Goal: Transaction & Acquisition: Purchase product/service

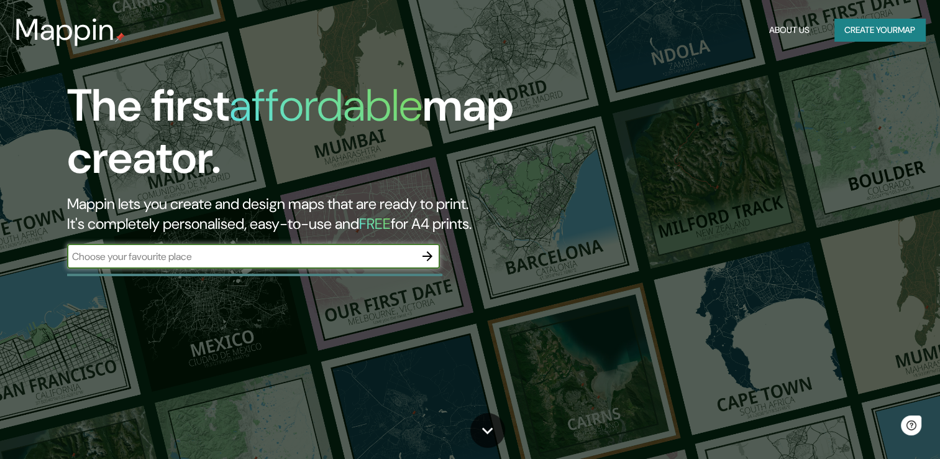
click at [364, 252] on input "text" at bounding box center [241, 256] width 348 height 14
type input "[GEOGRAPHIC_DATA]"
click at [435, 255] on button "button" at bounding box center [427, 256] width 25 height 25
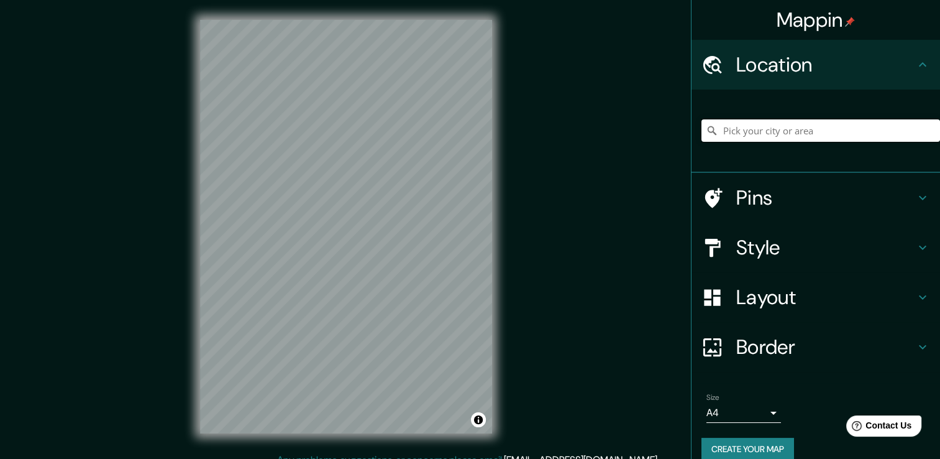
click at [744, 129] on input "Pick your city or area" at bounding box center [821, 130] width 239 height 22
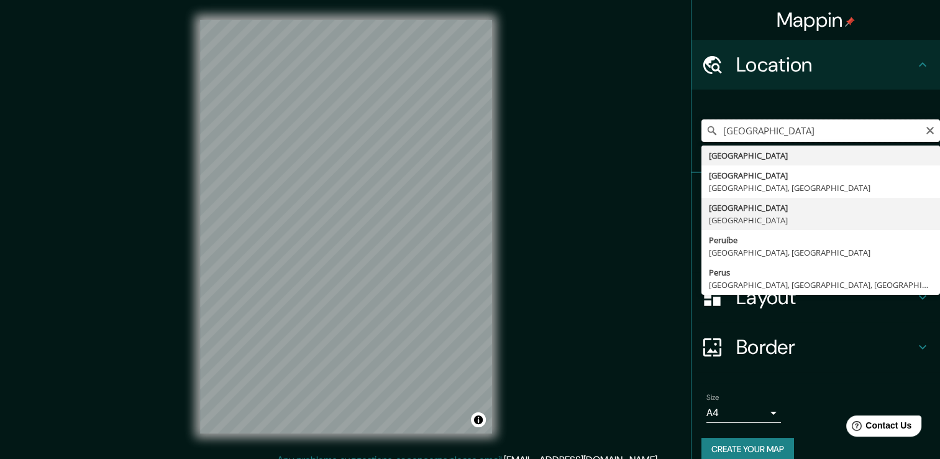
scroll to position [16, 0]
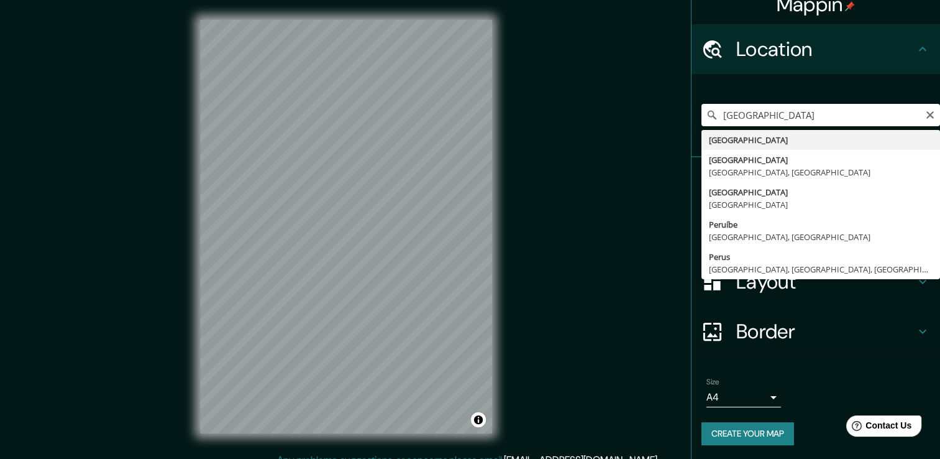
type input "[GEOGRAPHIC_DATA]"
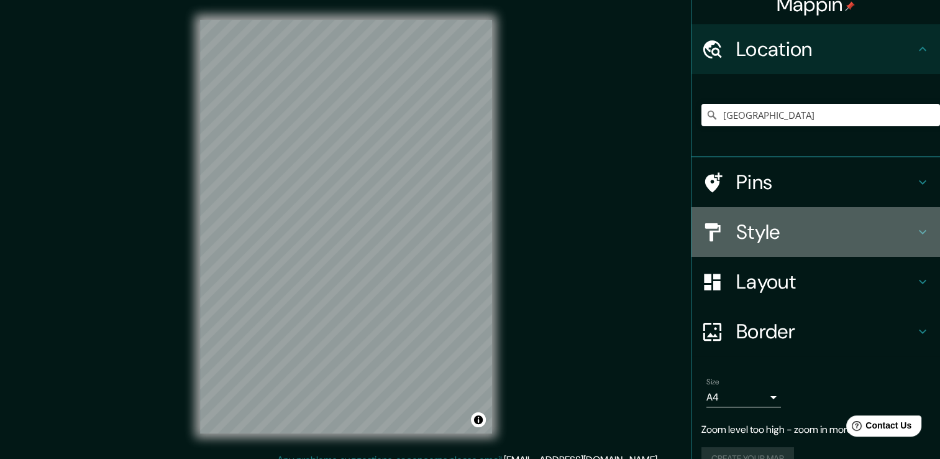
click at [749, 226] on h4 "Style" at bounding box center [825, 231] width 179 height 25
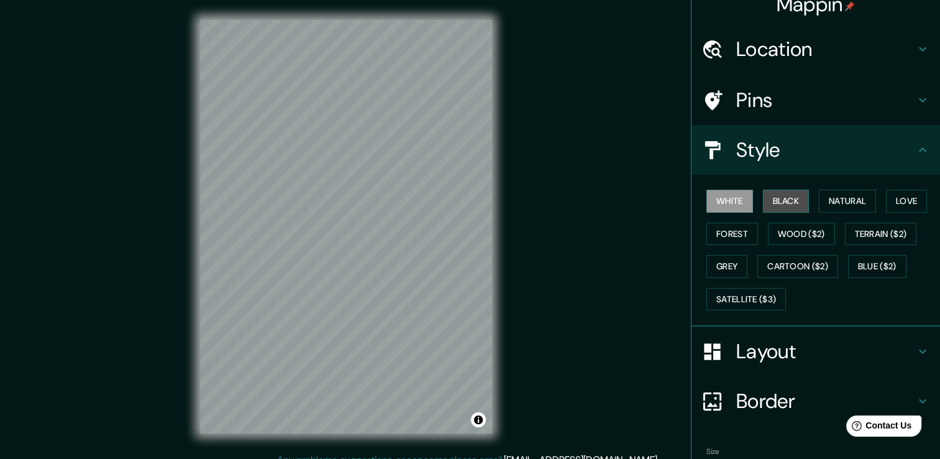
click at [773, 200] on button "Black" at bounding box center [786, 201] width 47 height 23
click at [730, 205] on button "White" at bounding box center [730, 201] width 47 height 23
click at [797, 52] on h4 "Location" at bounding box center [825, 49] width 179 height 25
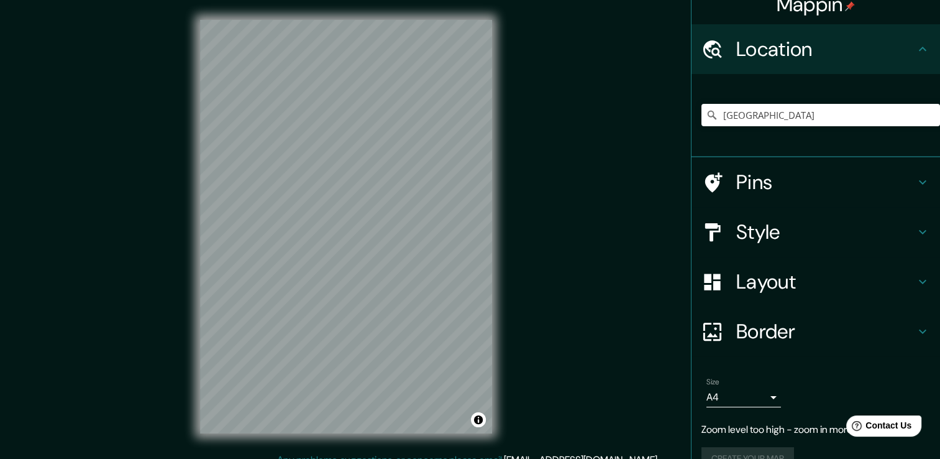
click at [797, 52] on h4 "Location" at bounding box center [825, 49] width 179 height 25
click at [761, 116] on input "[GEOGRAPHIC_DATA]" at bounding box center [821, 115] width 239 height 22
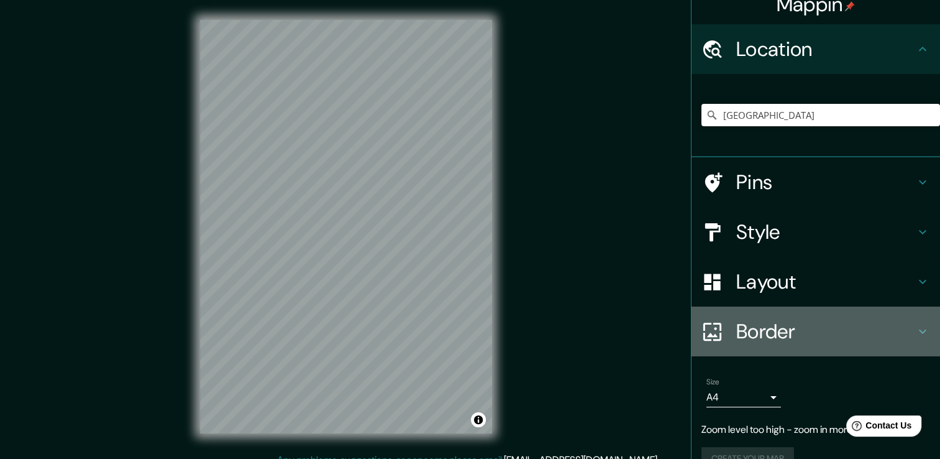
click at [761, 320] on h4 "Border" at bounding box center [825, 331] width 179 height 25
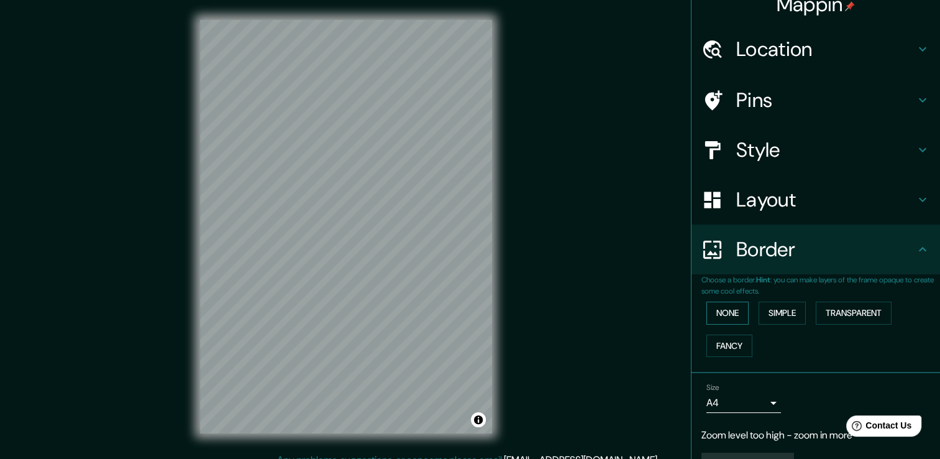
click at [726, 315] on button "None" at bounding box center [728, 312] width 42 height 23
click at [776, 318] on button "Simple" at bounding box center [782, 312] width 47 height 23
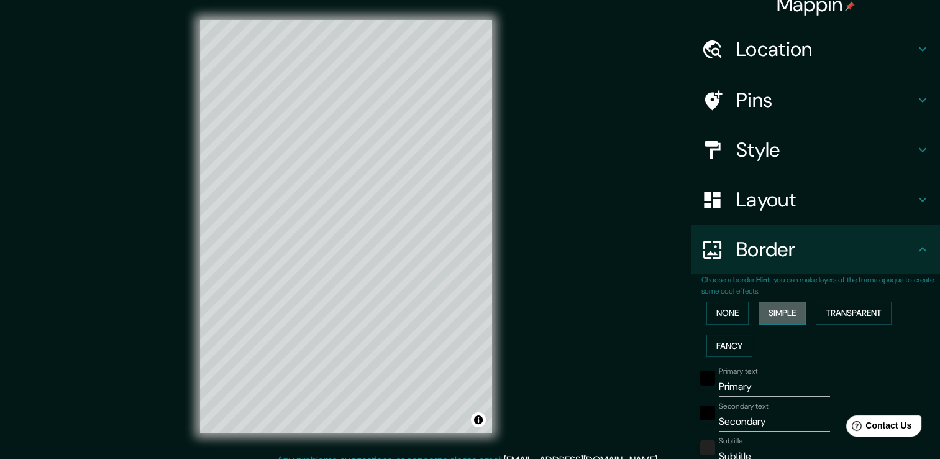
click at [776, 318] on button "Simple" at bounding box center [782, 312] width 47 height 23
type input "38"
click at [842, 314] on button "Transparent" at bounding box center [854, 312] width 76 height 23
click at [725, 344] on button "Fancy" at bounding box center [730, 345] width 46 height 23
click at [726, 318] on button "None" at bounding box center [728, 312] width 42 height 23
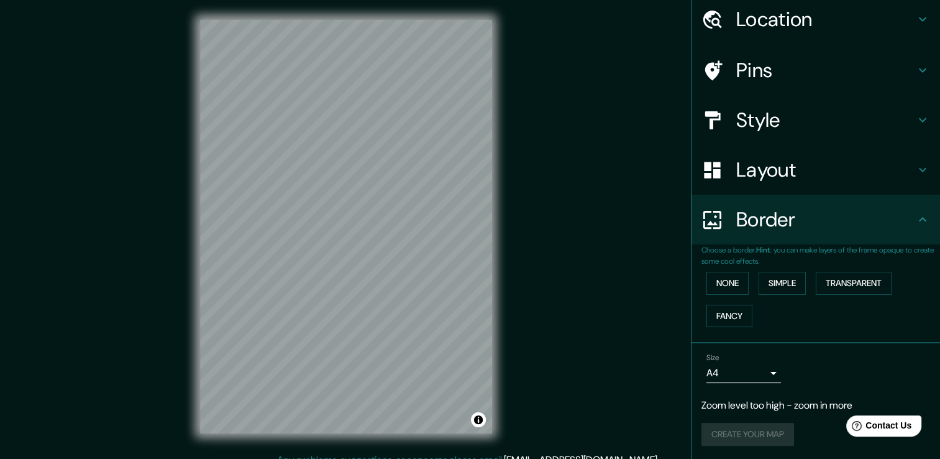
scroll to position [0, 0]
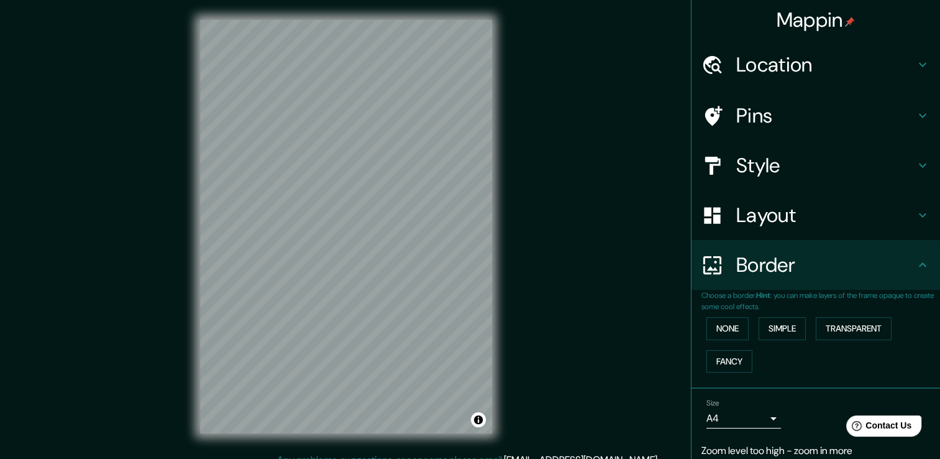
click at [736, 226] on h4 "Layout" at bounding box center [825, 215] width 179 height 25
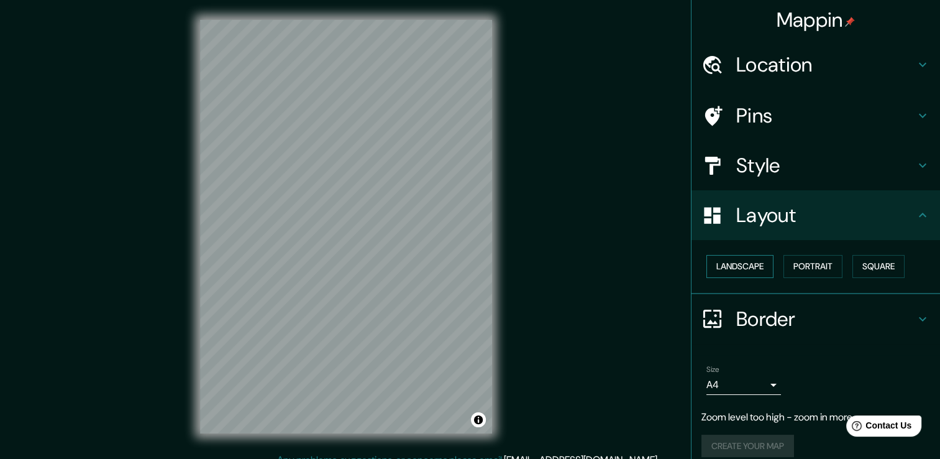
click at [734, 262] on button "Landscape" at bounding box center [740, 266] width 67 height 23
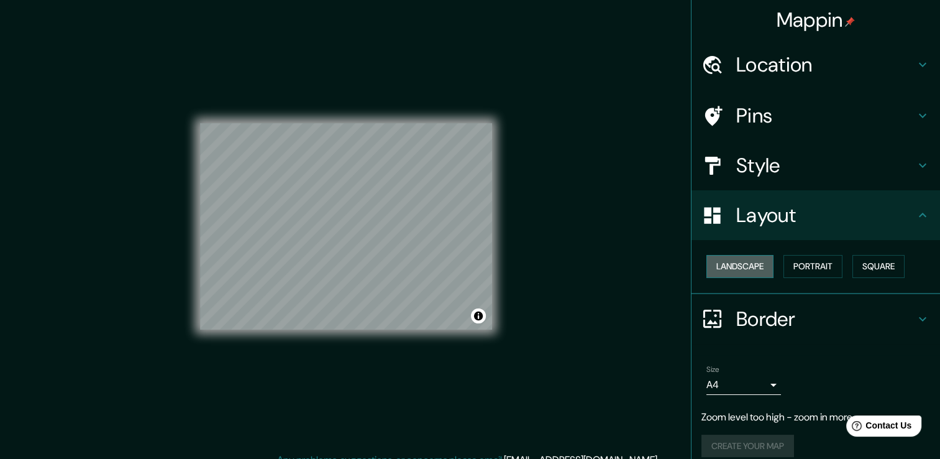
click at [734, 262] on button "Landscape" at bounding box center [740, 266] width 67 height 23
click at [790, 259] on button "Portrait" at bounding box center [813, 266] width 59 height 23
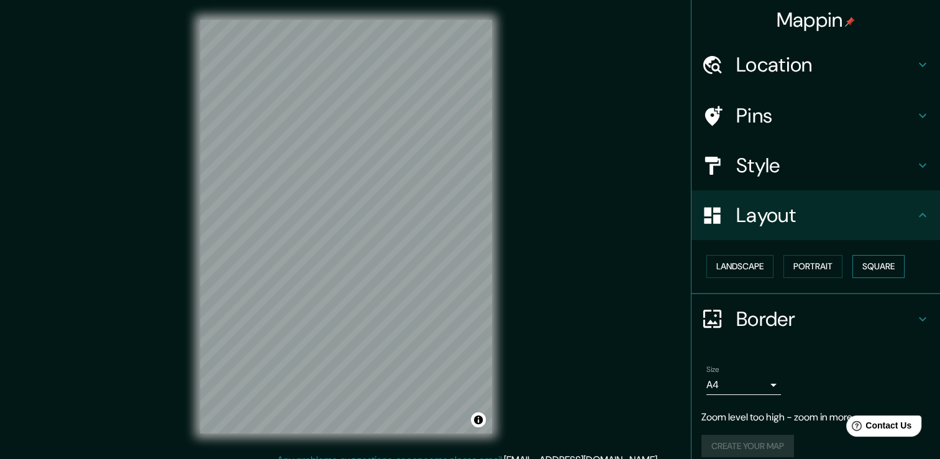
click at [874, 272] on button "Square" at bounding box center [879, 266] width 52 height 23
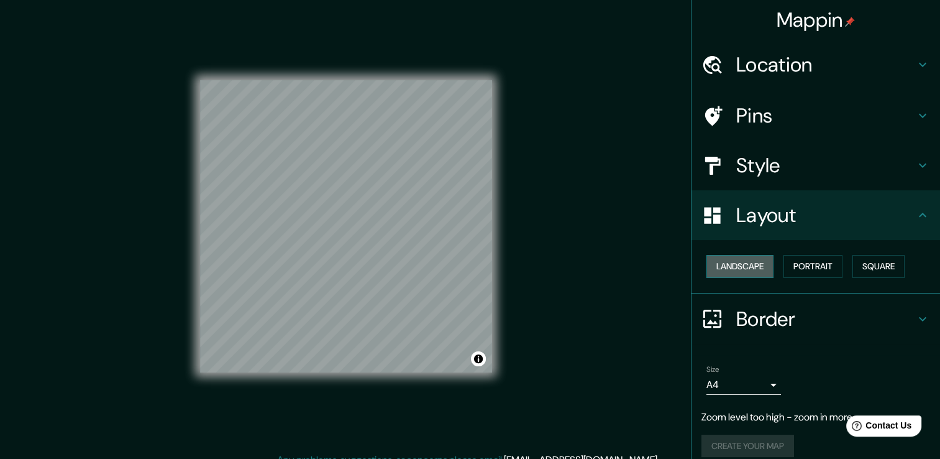
click at [715, 257] on button "Landscape" at bounding box center [740, 266] width 67 height 23
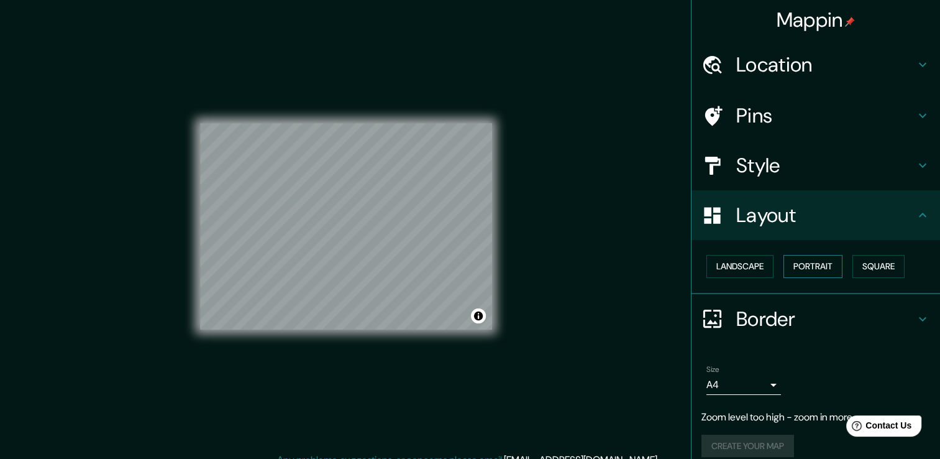
click at [803, 267] on button "Portrait" at bounding box center [813, 266] width 59 height 23
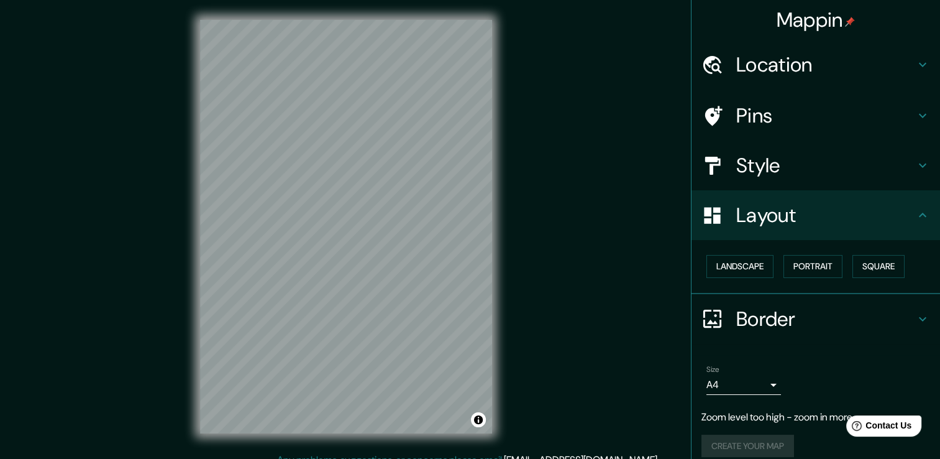
click at [786, 166] on h4 "Style" at bounding box center [825, 165] width 179 height 25
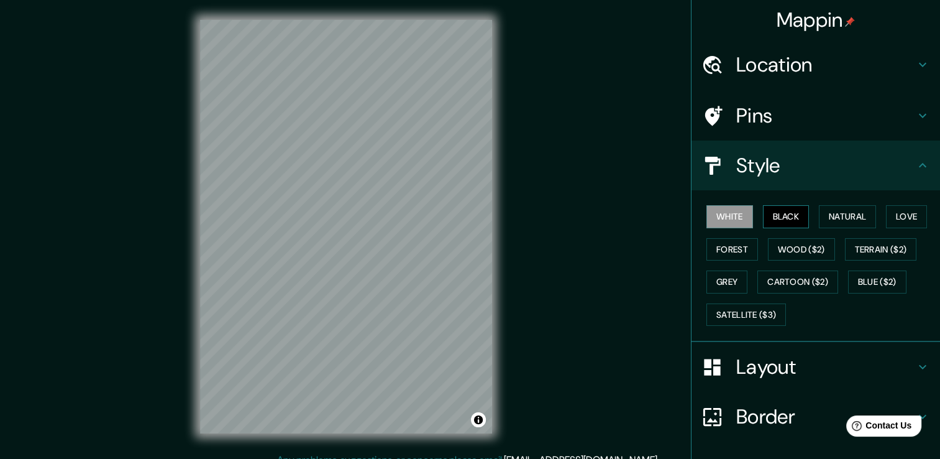
click at [778, 226] on button "Black" at bounding box center [786, 216] width 47 height 23
click at [789, 251] on button "Wood ($2)" at bounding box center [801, 249] width 67 height 23
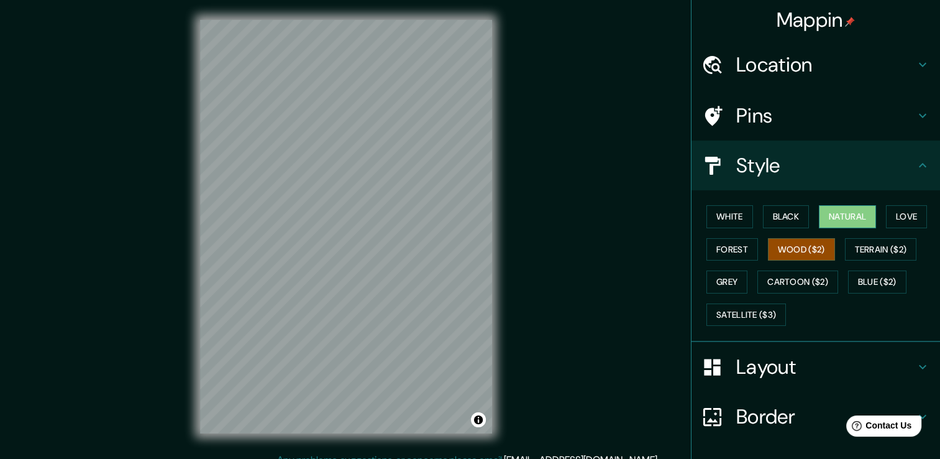
click at [845, 208] on button "Natural" at bounding box center [847, 216] width 57 height 23
click at [865, 257] on button "Terrain ($2)" at bounding box center [881, 249] width 72 height 23
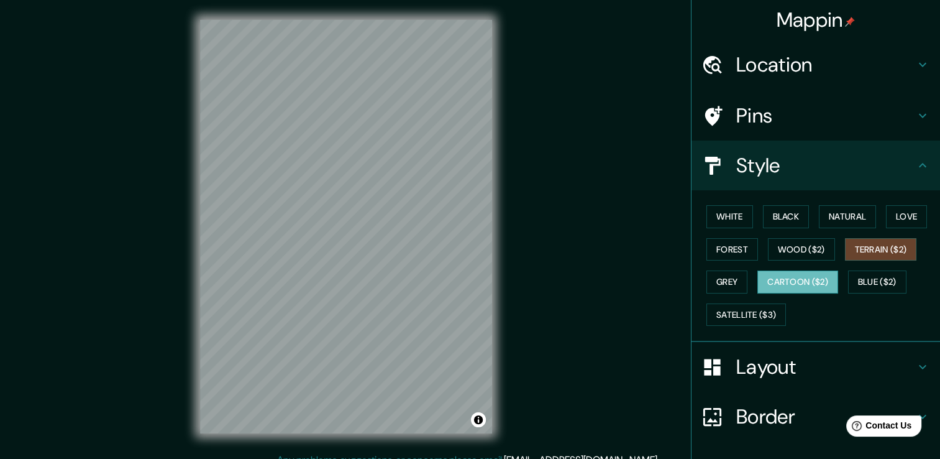
click at [780, 282] on button "Cartoon ($2)" at bounding box center [798, 281] width 81 height 23
click at [707, 275] on button "Grey" at bounding box center [727, 281] width 41 height 23
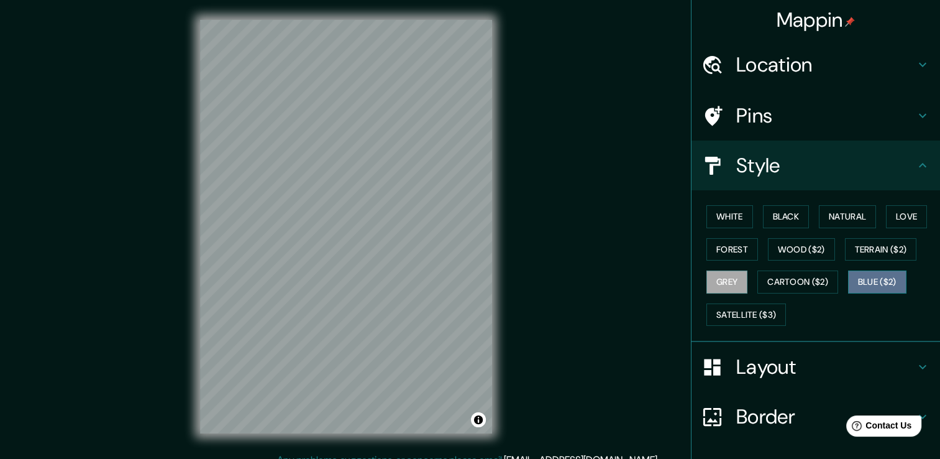
click at [851, 277] on button "Blue ($2)" at bounding box center [877, 281] width 58 height 23
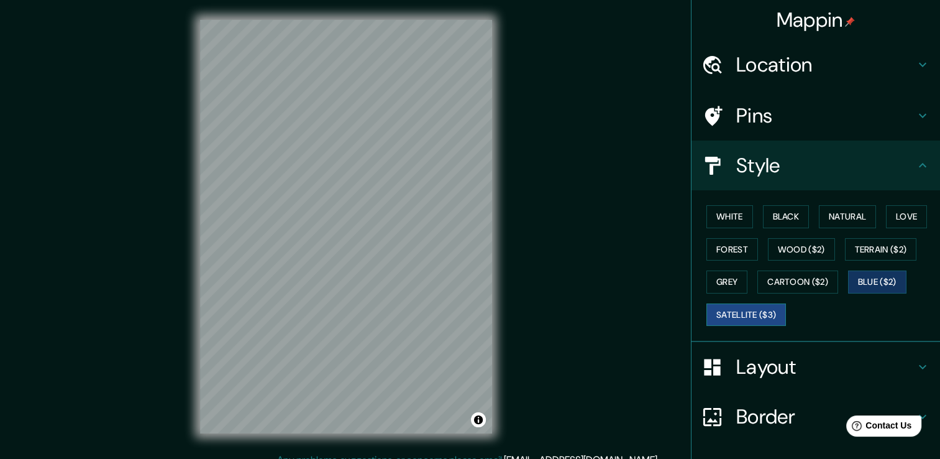
click at [761, 316] on button "Satellite ($3)" at bounding box center [747, 314] width 80 height 23
click at [732, 217] on button "White" at bounding box center [730, 216] width 47 height 23
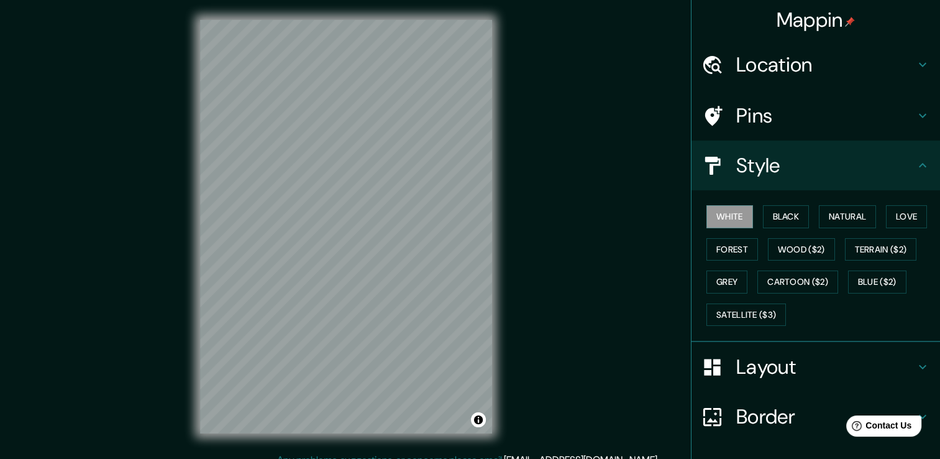
click at [792, 68] on h4 "Location" at bounding box center [825, 64] width 179 height 25
